Goal: Task Accomplishment & Management: Manage account settings

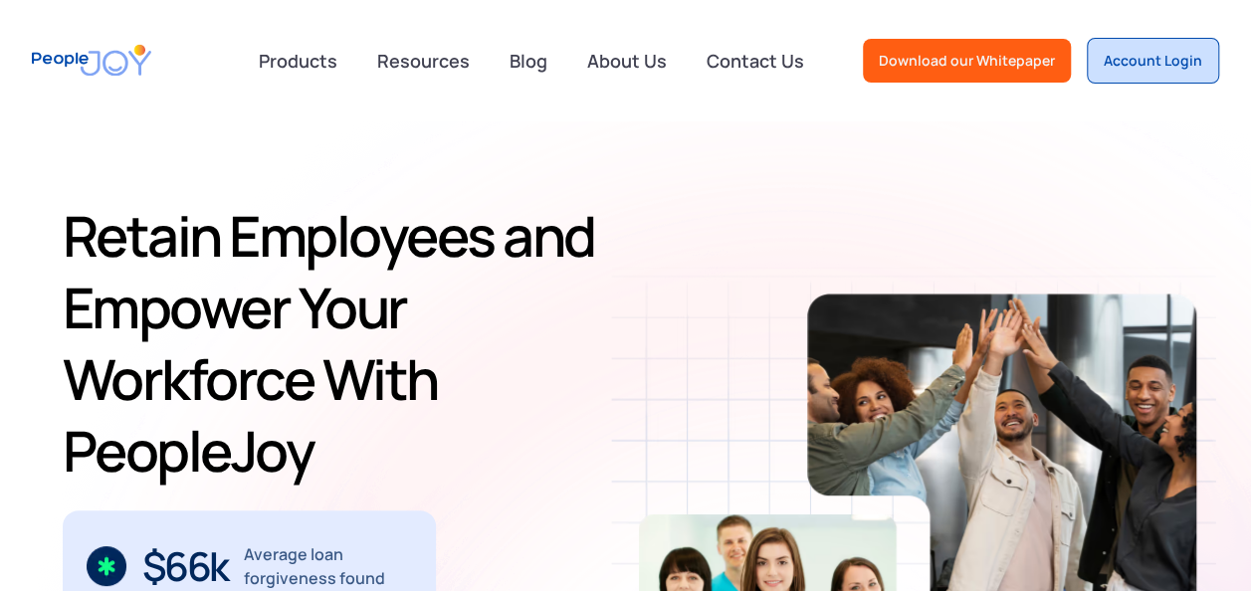
click at [1129, 69] on div "Account Login" at bounding box center [1153, 61] width 99 height 20
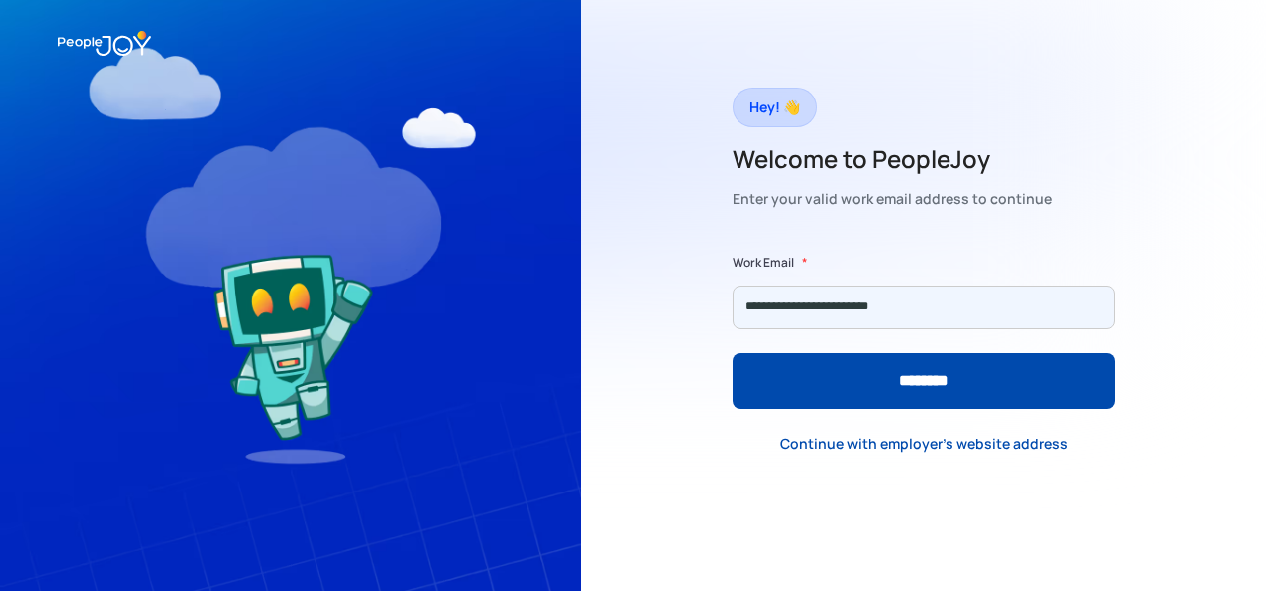
type input "**********"
click at [733, 353] on input "********" at bounding box center [924, 381] width 382 height 56
